Goal: Task Accomplishment & Management: Manage account settings

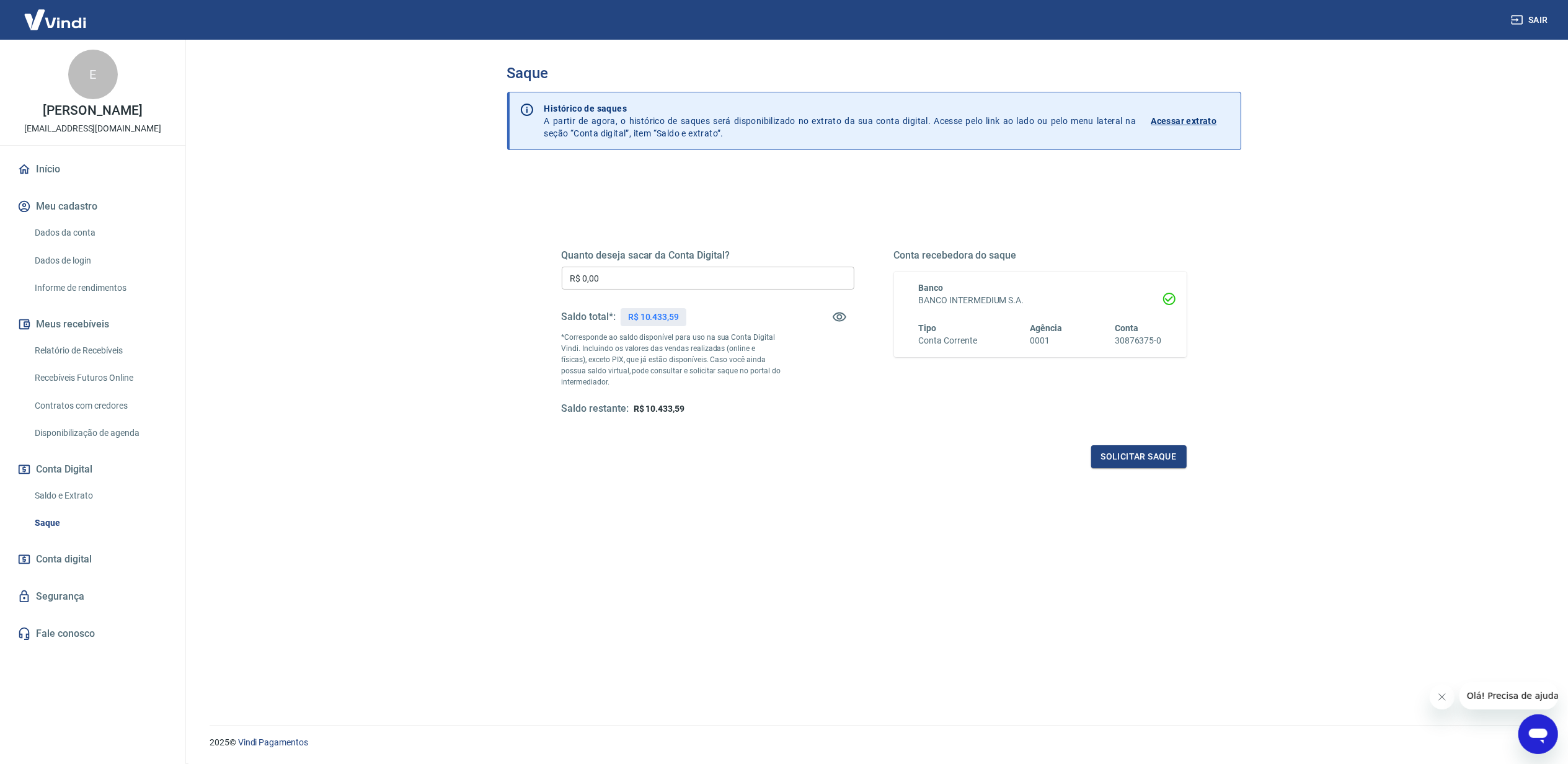
click at [664, 320] on p "R$ 10.433,59" at bounding box center [654, 317] width 51 height 13
copy p "10.433,59"
click at [644, 275] on input "R$ 0,00" at bounding box center [707, 278] width 292 height 23
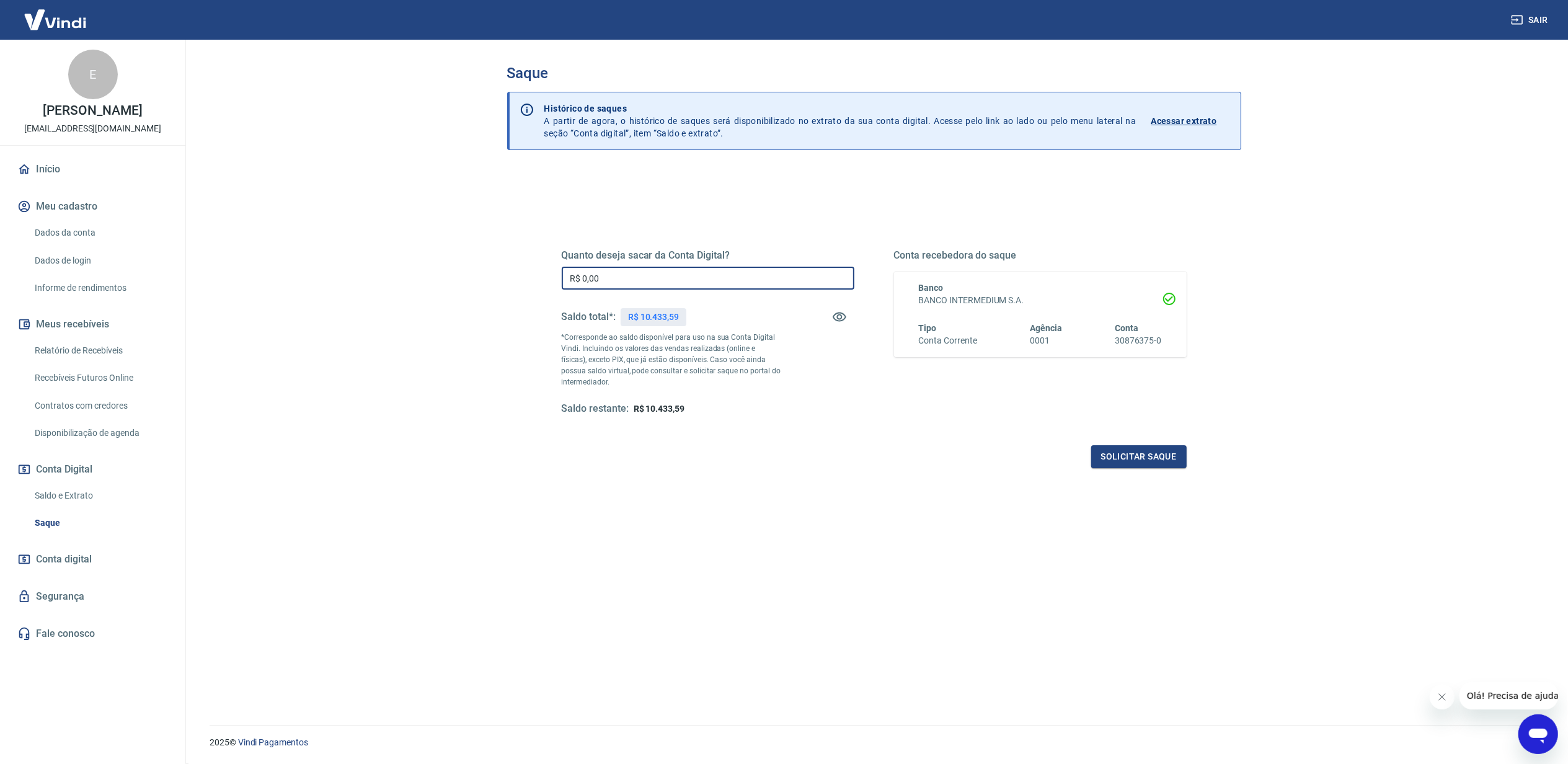
paste input "10.433,59"
type input "R$ 10.433,59"
click at [1136, 451] on button "Solicitar saque" at bounding box center [1138, 457] width 95 height 23
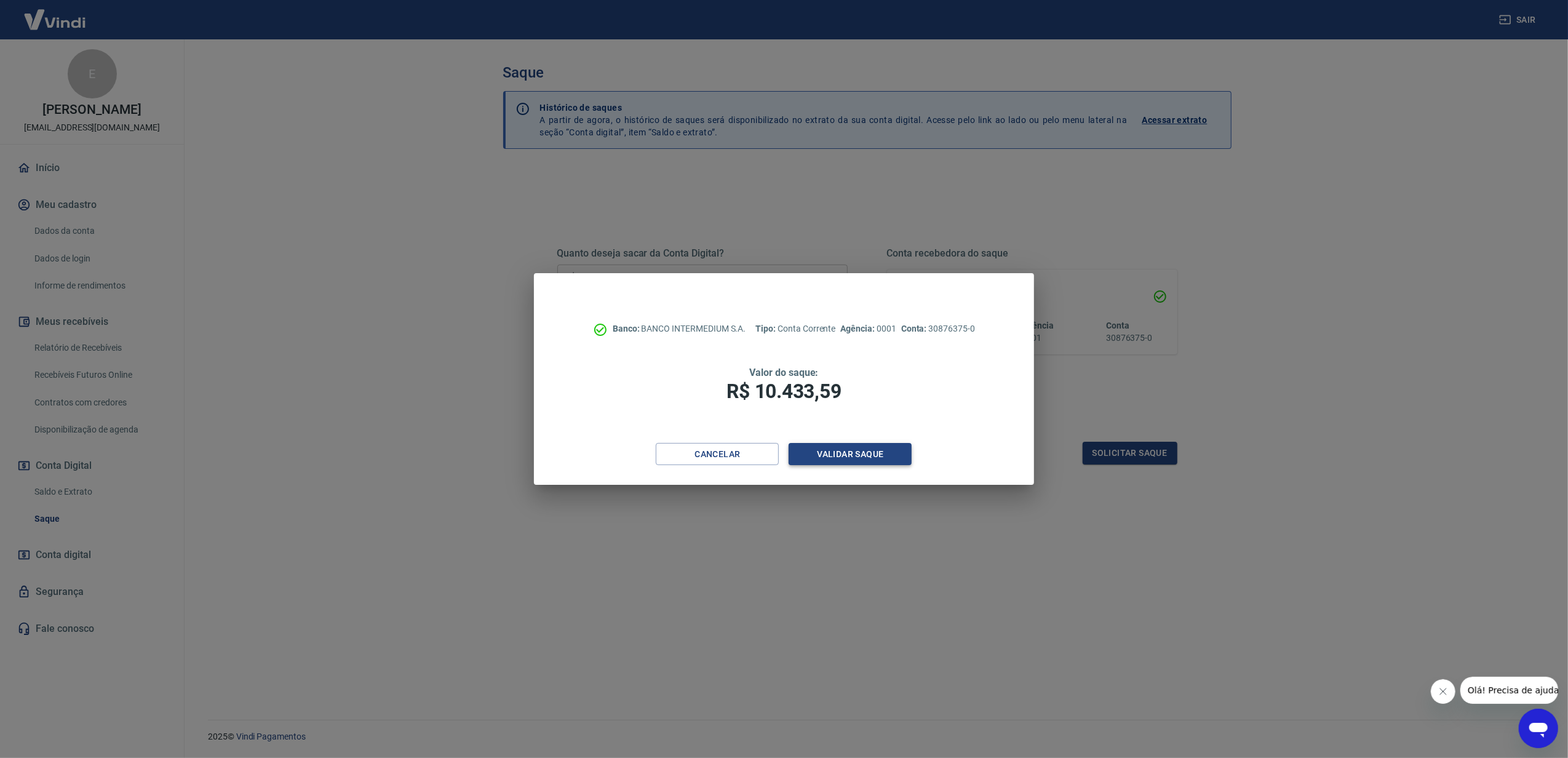
click at [865, 444] on button "Validar saque" at bounding box center [849, 454] width 123 height 23
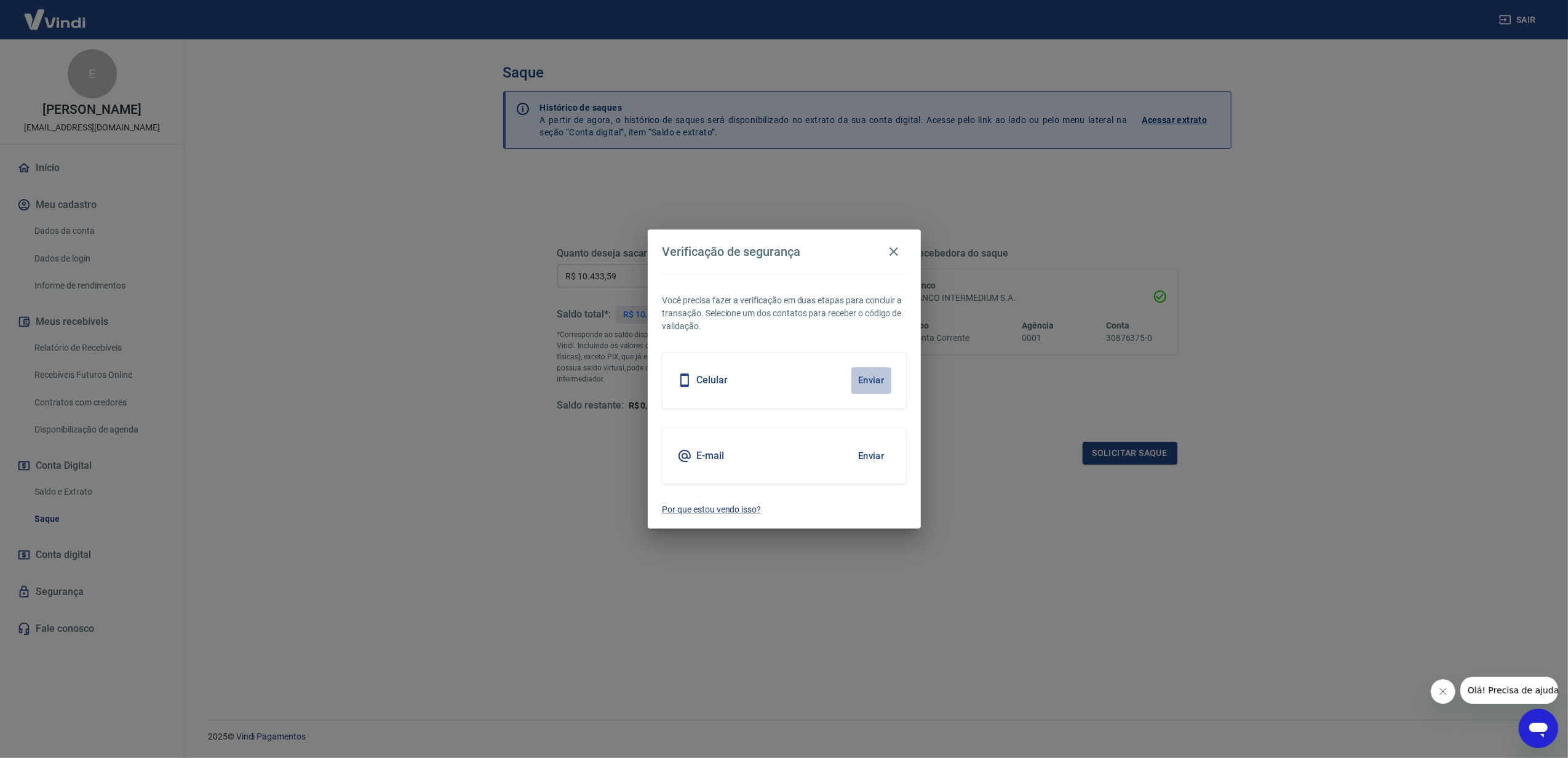
click at [866, 374] on button "Enviar" at bounding box center [871, 381] width 40 height 26
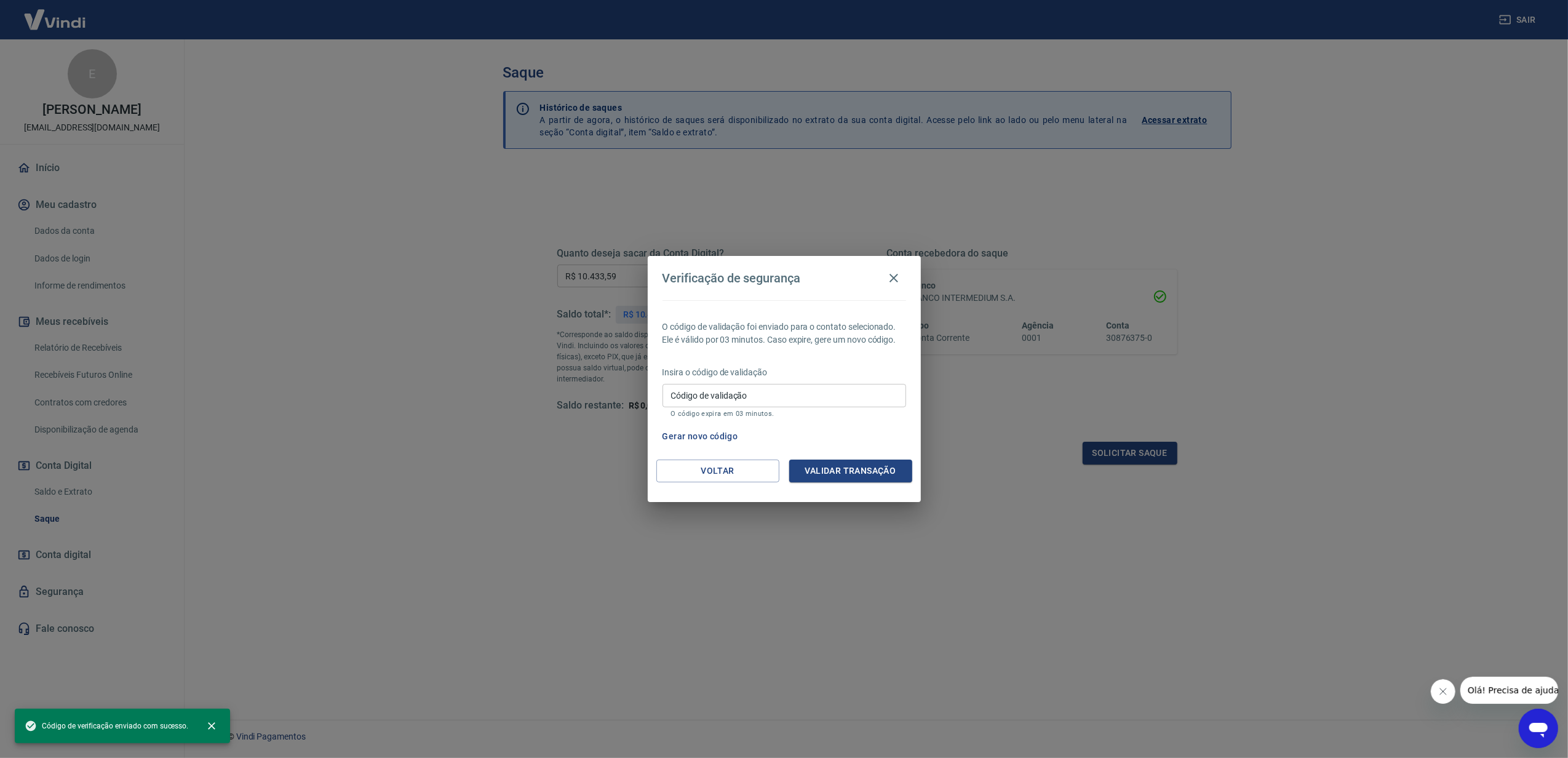
click at [751, 399] on input "Código de validação" at bounding box center [784, 395] width 243 height 23
click at [695, 397] on div "Código de validação Código de validação O código expira em 03 minutos." at bounding box center [784, 400] width 243 height 33
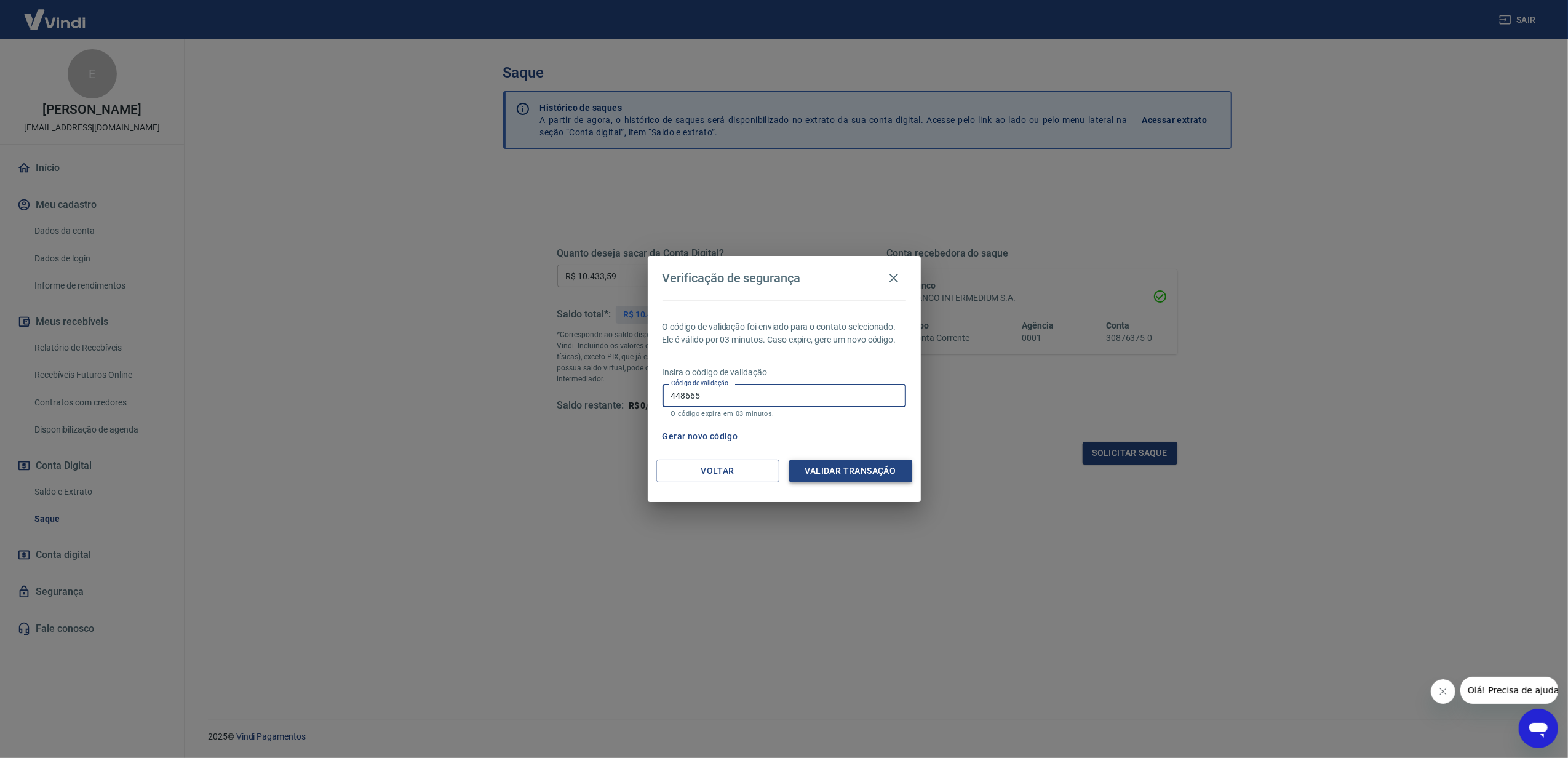
type input "448665"
click at [866, 479] on button "Validar transação" at bounding box center [850, 471] width 123 height 23
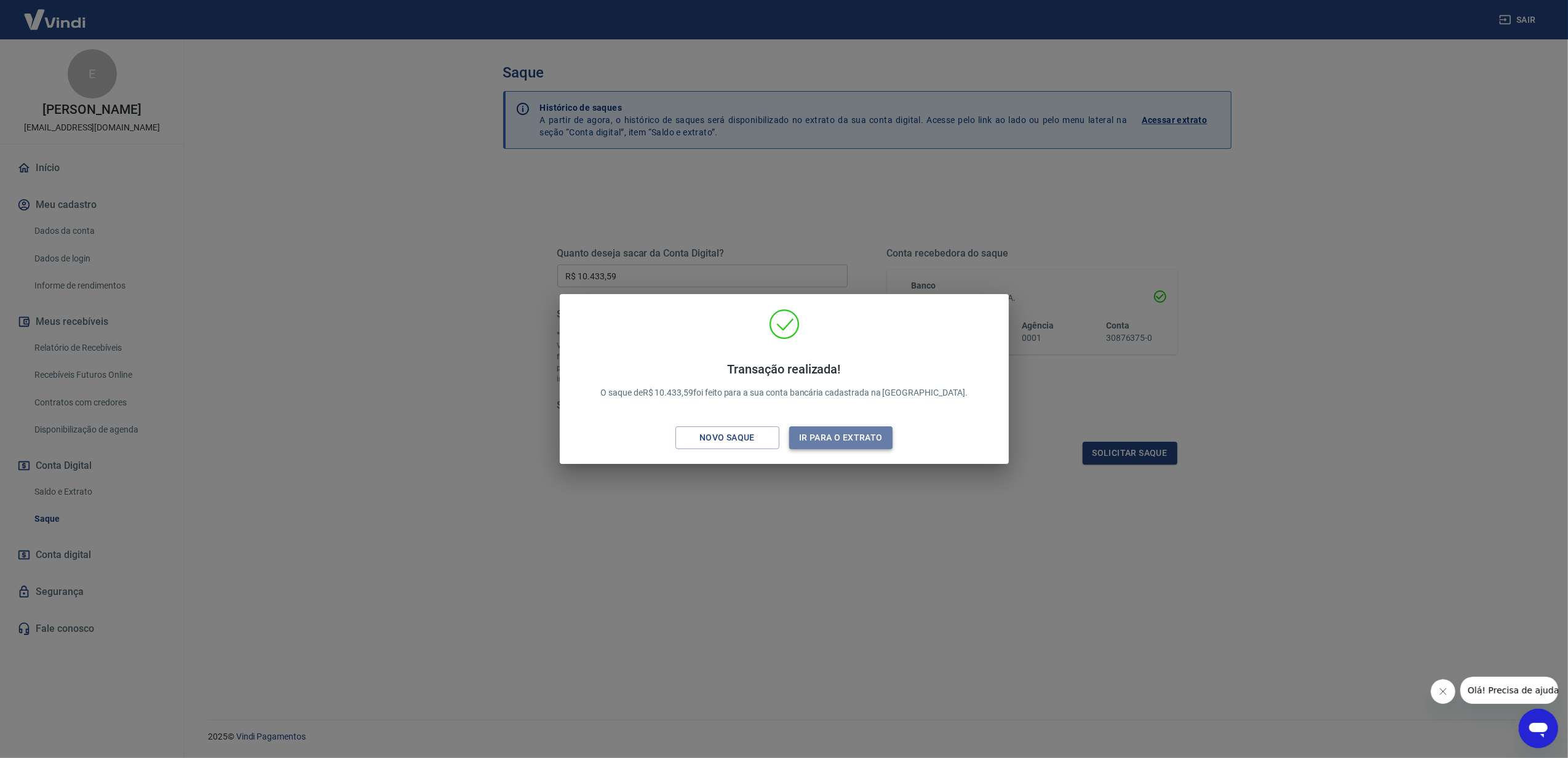
click at [868, 439] on button "Ir para o extrato" at bounding box center [840, 438] width 104 height 23
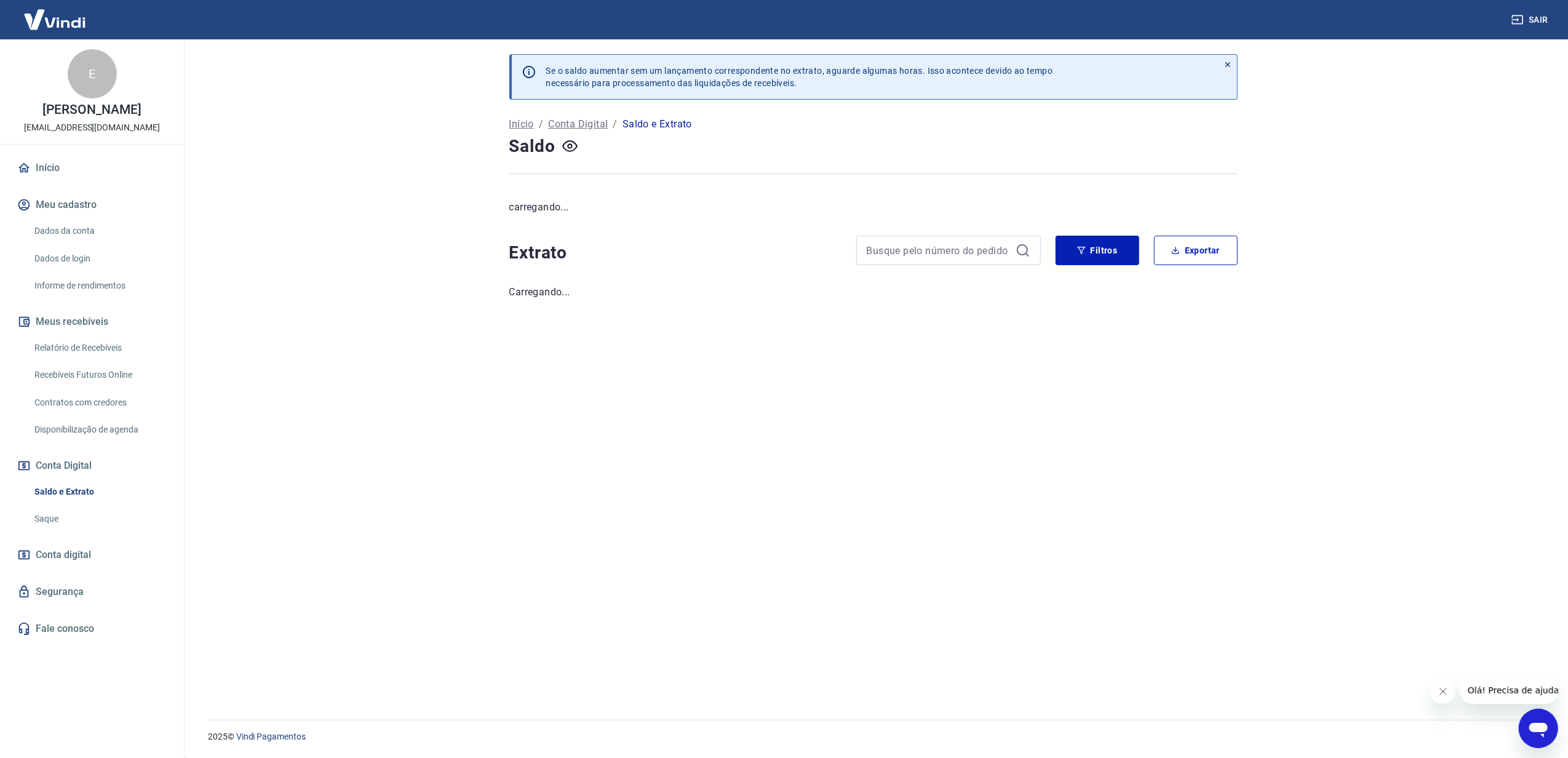
click at [54, 173] on link "Início" at bounding box center [91, 167] width 154 height 27
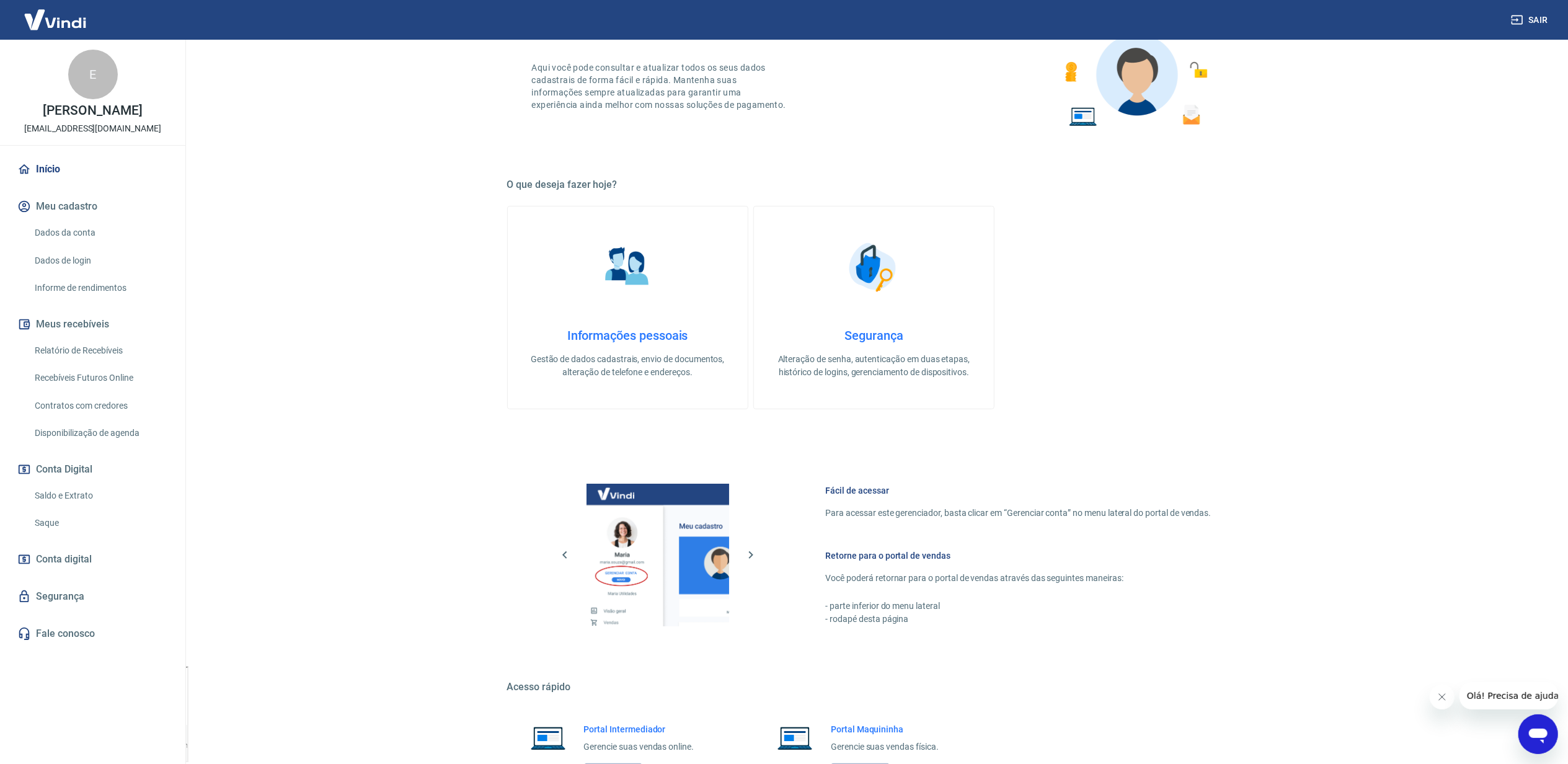
scroll to position [203, 0]
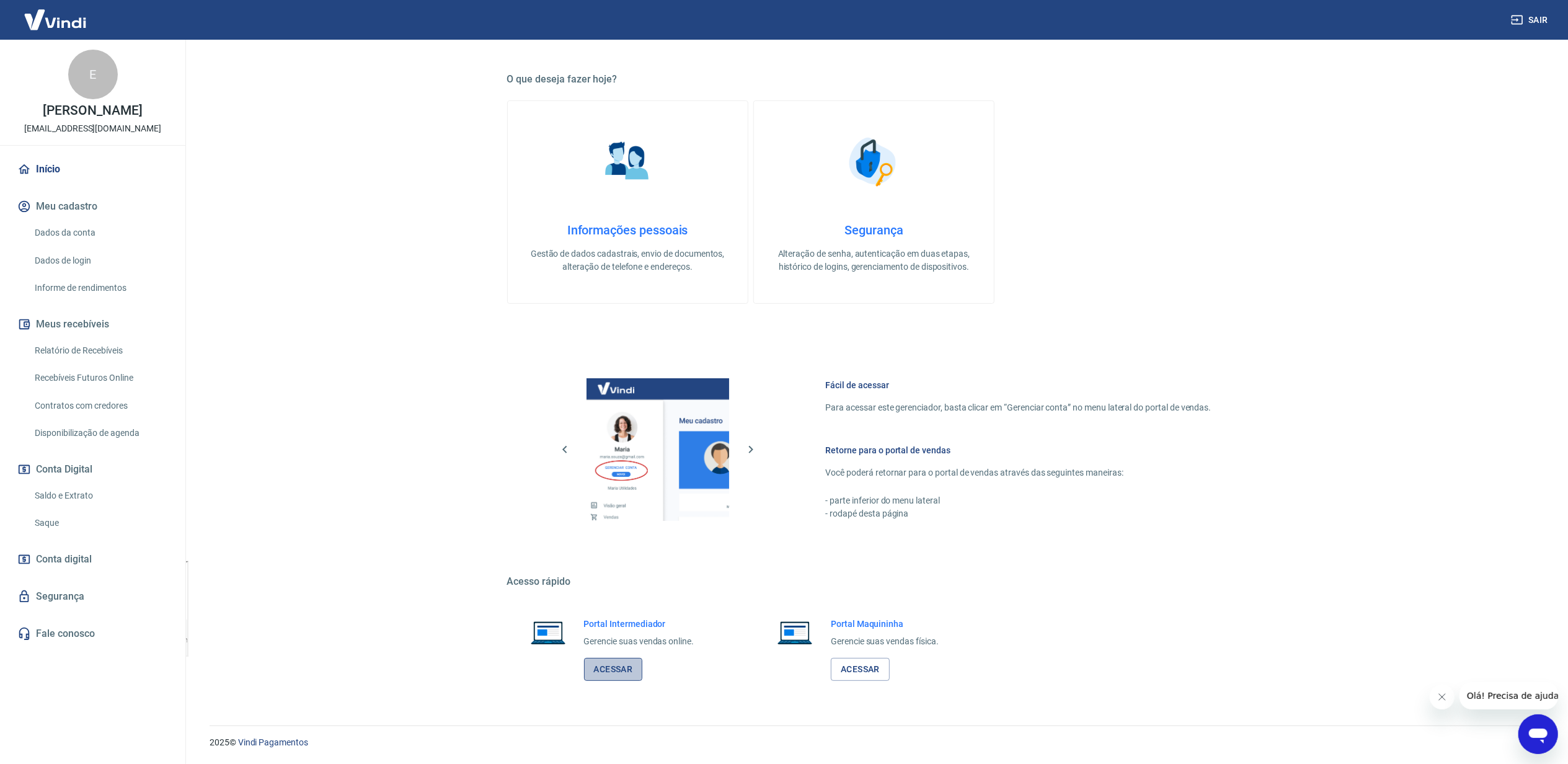
click at [619, 572] on link "Acessar" at bounding box center [613, 669] width 59 height 23
